Goal: Transaction & Acquisition: Purchase product/service

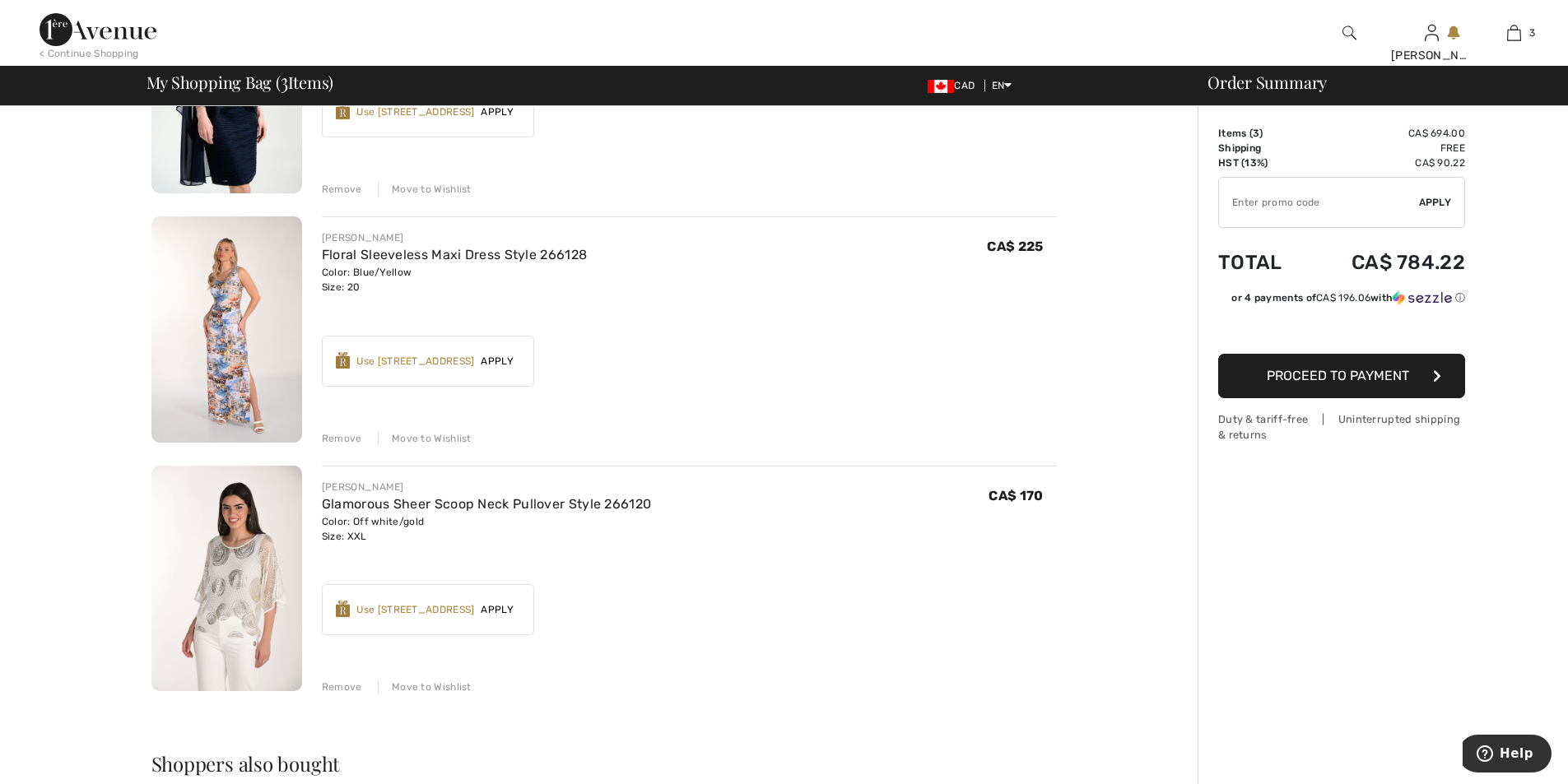
scroll to position [412, 0]
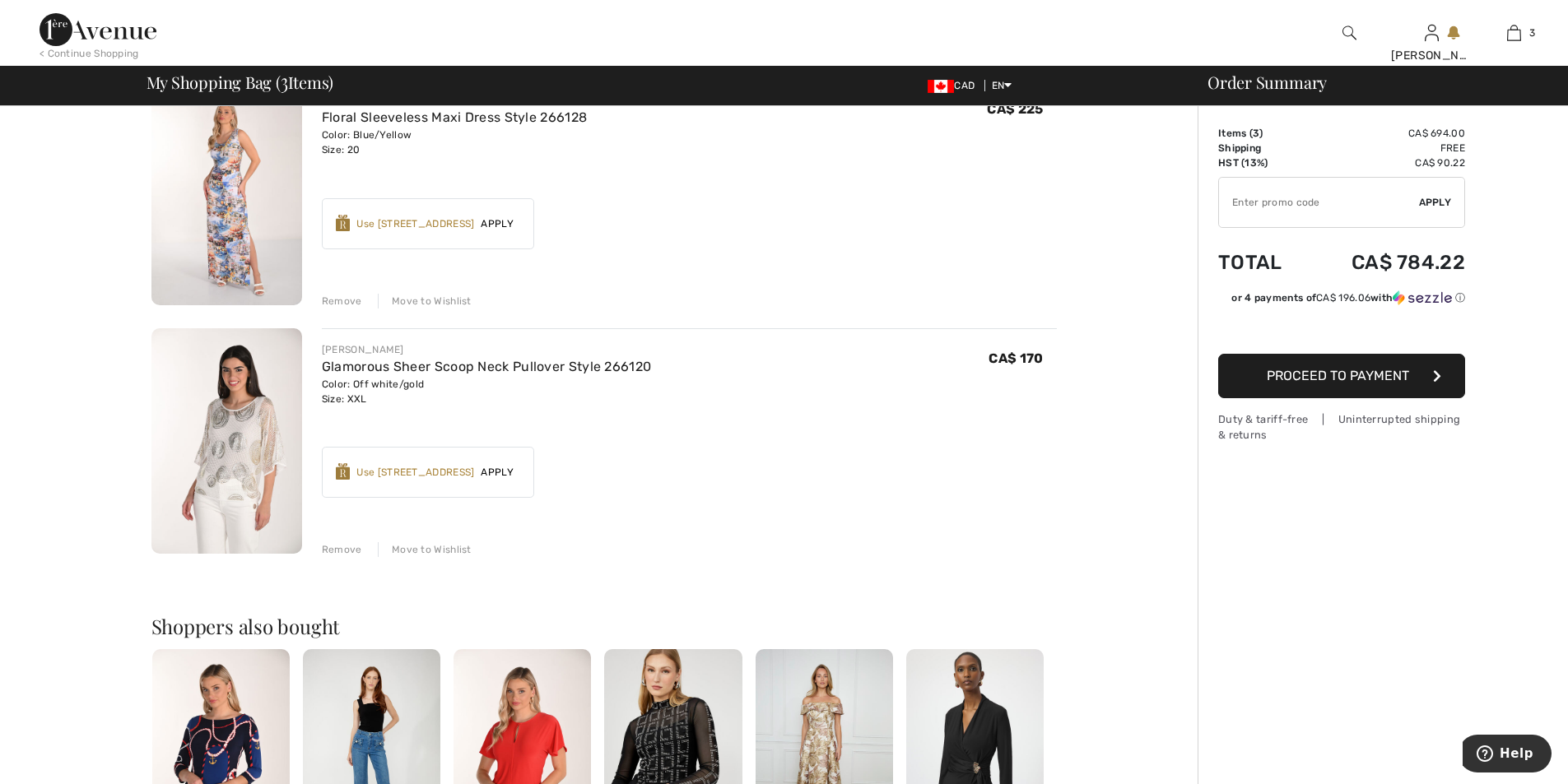
click at [263, 465] on img at bounding box center [226, 441] width 150 height 226
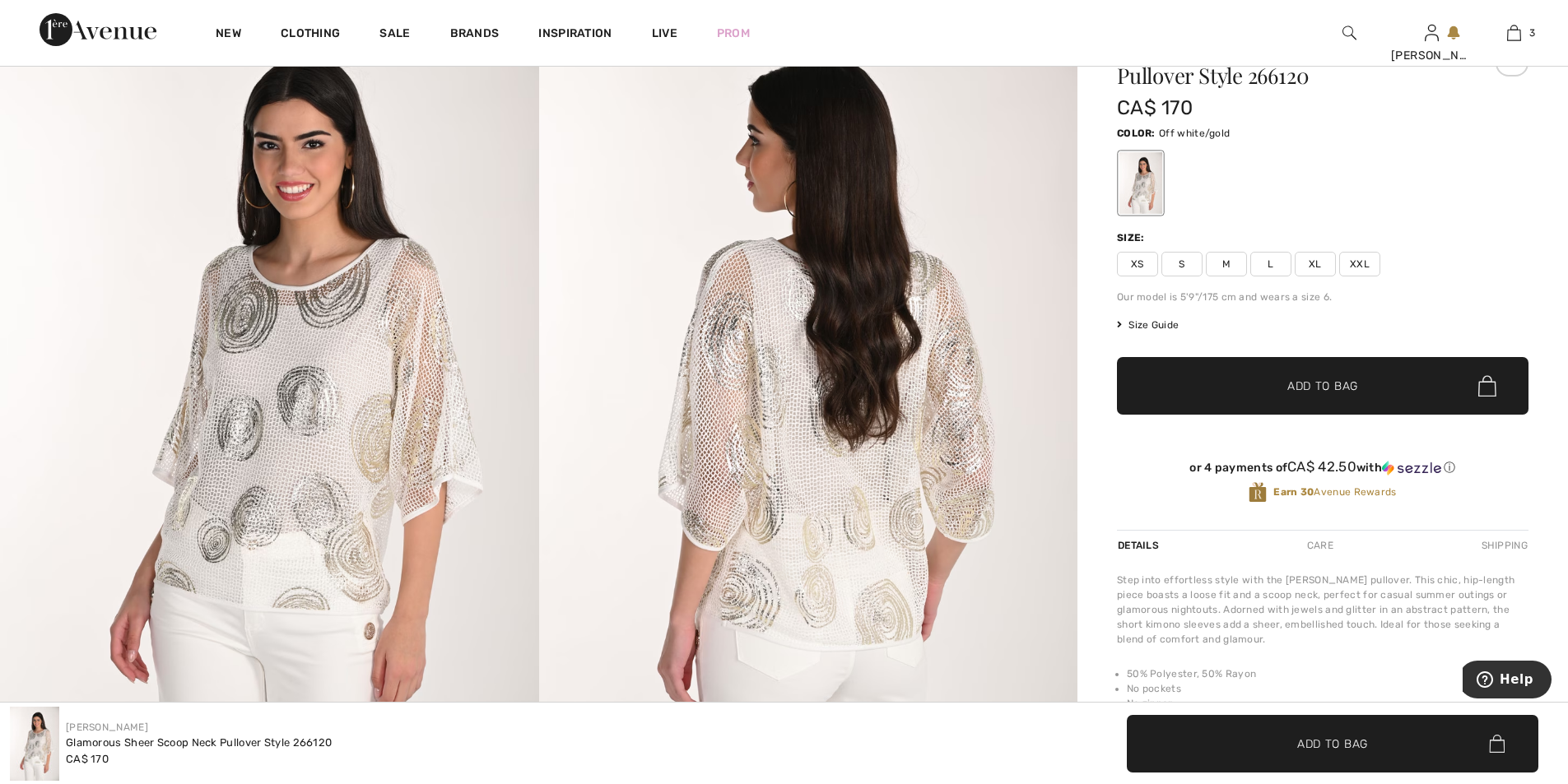
scroll to position [83, 0]
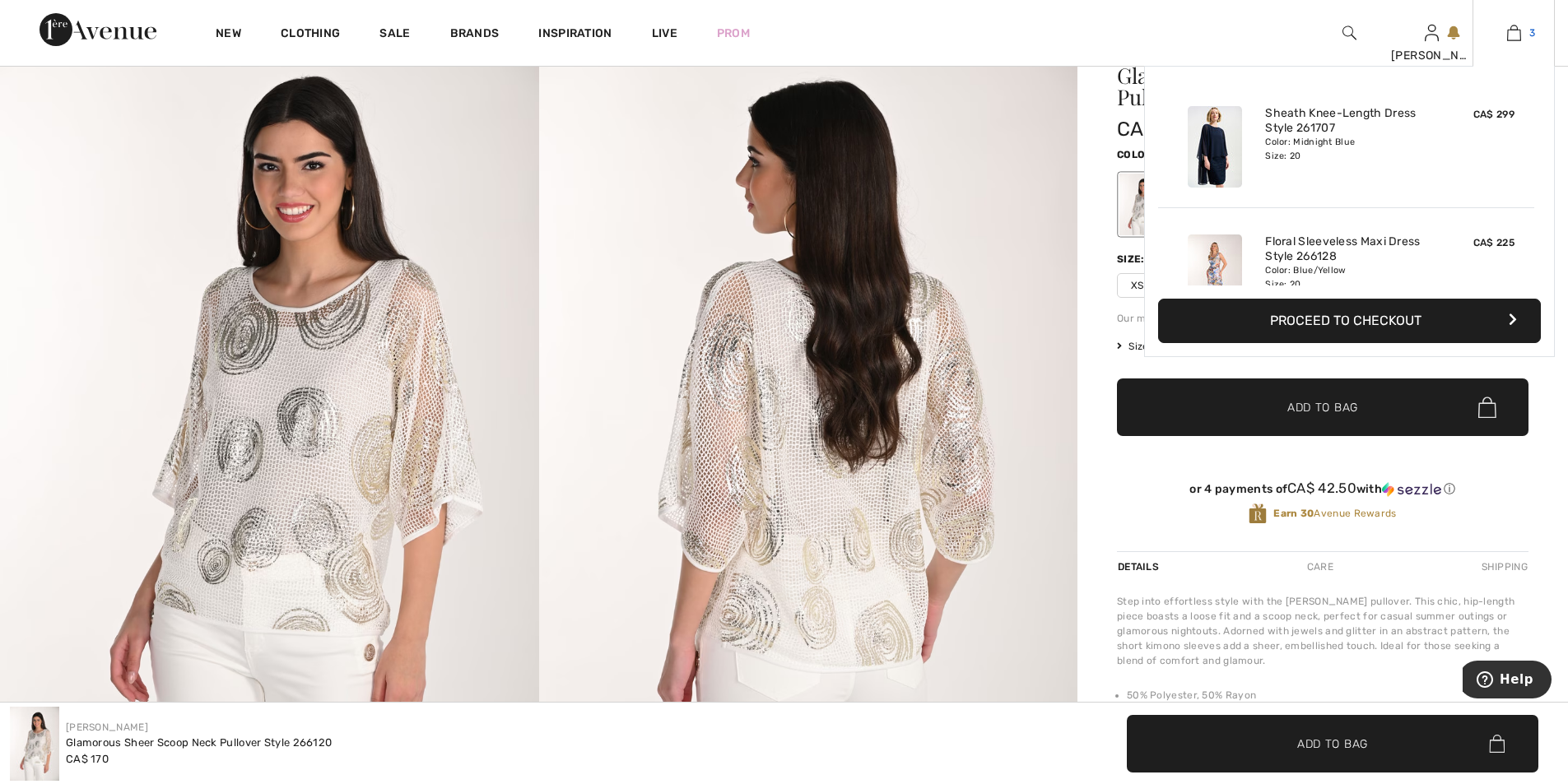
click at [1510, 28] on img at bounding box center [1514, 32] width 14 height 20
